Goal: Information Seeking & Learning: Learn about a topic

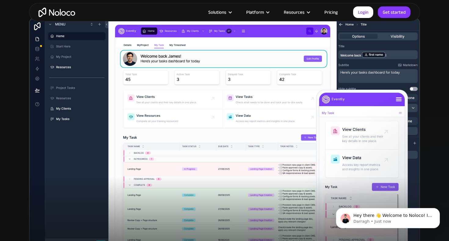
scroll to position [169, 0]
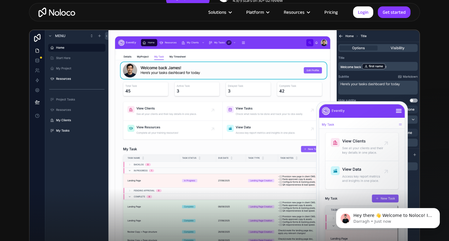
click at [38, 59] on img at bounding box center [224, 146] width 391 height 232
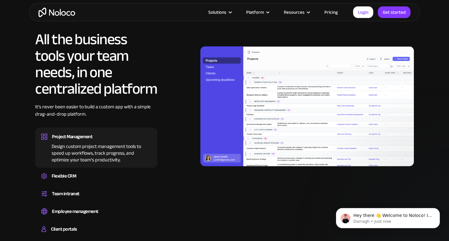
scroll to position [564, 0]
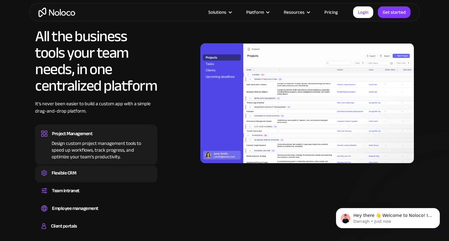
click at [66, 172] on div "Flexible CRM" at bounding box center [64, 173] width 24 height 9
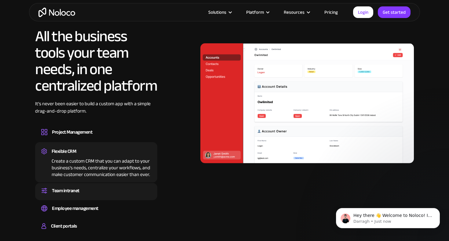
click at [69, 185] on div "Team intranet Set up a central space for your team to collaborate, share inform…" at bounding box center [96, 191] width 122 height 17
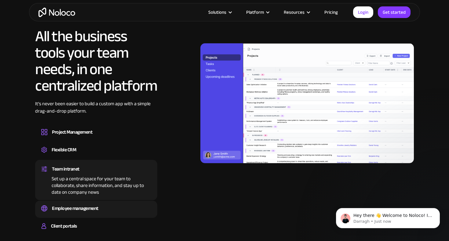
click at [69, 209] on div "Employee management" at bounding box center [75, 208] width 46 height 9
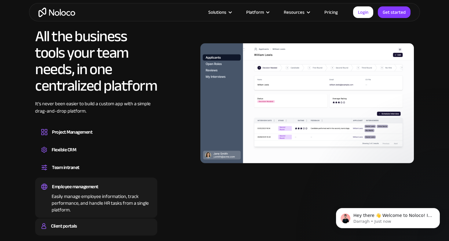
click at [71, 220] on div "Client portals Build a secure, fully-branded, and personalized client portal th…" at bounding box center [96, 227] width 122 height 17
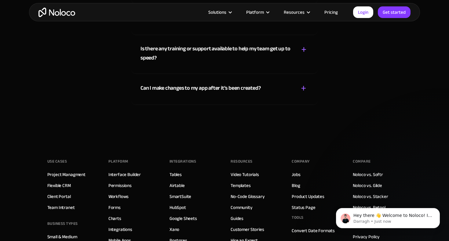
scroll to position [3434, 0]
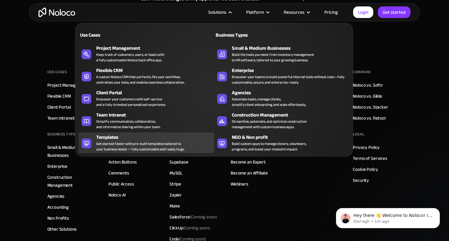
click at [129, 141] on div "Get started faster with pre-built templates tailored to your business needs — f…" at bounding box center [140, 146] width 88 height 11
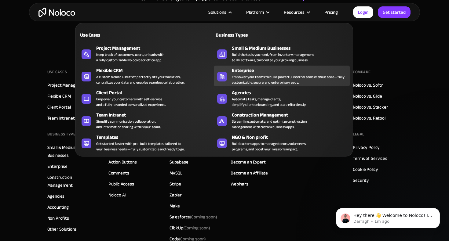
click at [235, 75] on div "Empower your teams to build powerful internal tools without code—fully customiz…" at bounding box center [289, 79] width 115 height 11
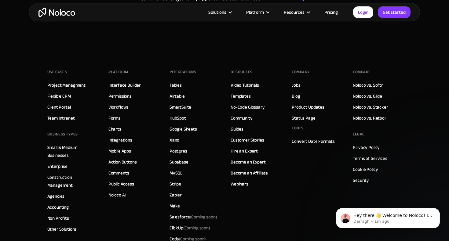
click at [327, 13] on link "Pricing" at bounding box center [331, 12] width 29 height 8
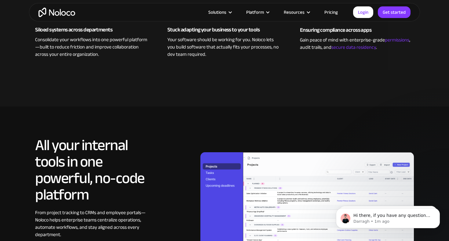
scroll to position [385, 0]
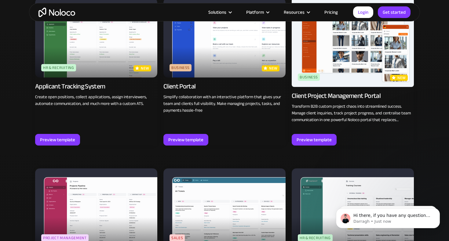
scroll to position [545, 0]
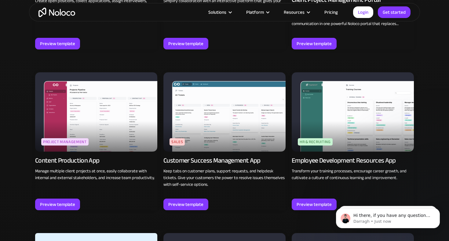
click at [199, 161] on div "Customer Success Management App" at bounding box center [211, 160] width 97 height 9
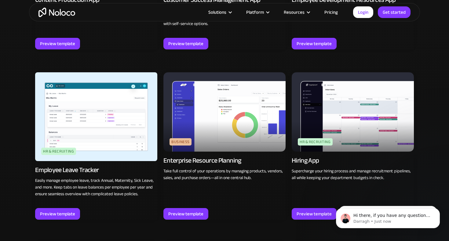
scroll to position [720, 0]
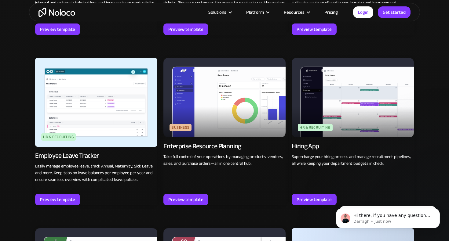
click at [208, 147] on div "Enterprise Resource Planning" at bounding box center [202, 146] width 78 height 9
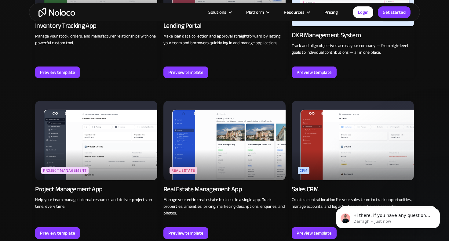
scroll to position [1027, 0]
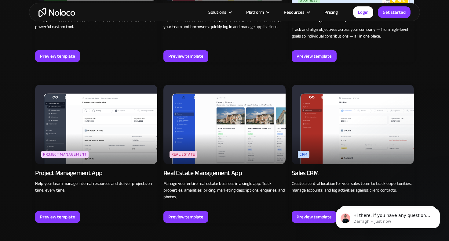
click at [91, 174] on div "Project Management App" at bounding box center [68, 173] width 67 height 9
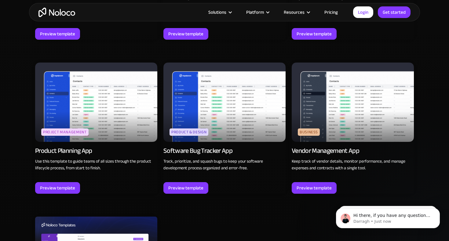
scroll to position [1700, 0]
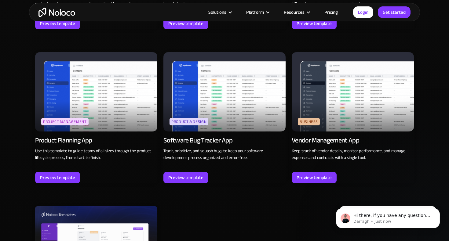
click at [188, 140] on div "Software Bug Tracker App" at bounding box center [197, 140] width 69 height 9
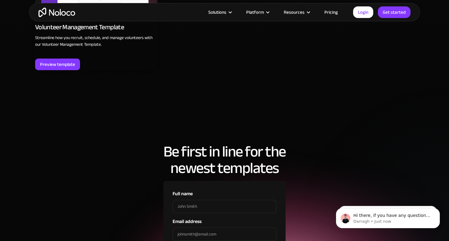
scroll to position [1968, 0]
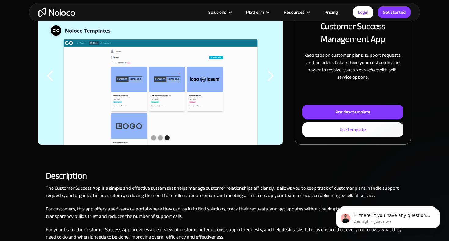
scroll to position [56, 0]
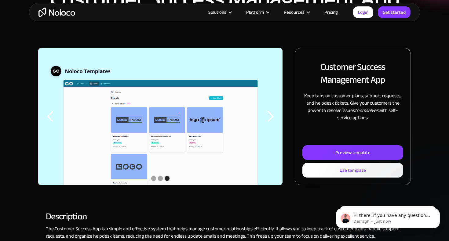
click at [271, 115] on div "next slide" at bounding box center [270, 117] width 12 height 12
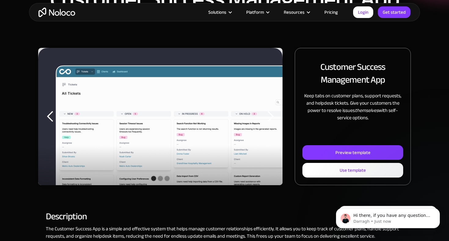
click at [271, 115] on div "next slide" at bounding box center [270, 117] width 12 height 12
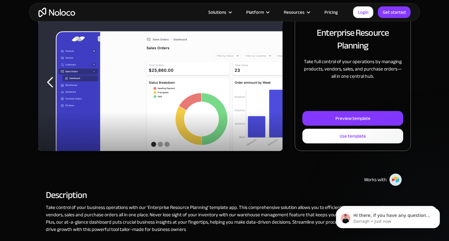
scroll to position [91, 0]
